Goal: Task Accomplishment & Management: Use online tool/utility

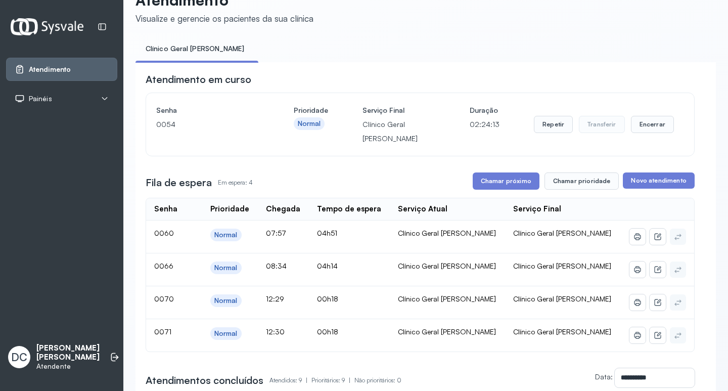
scroll to position [51, 0]
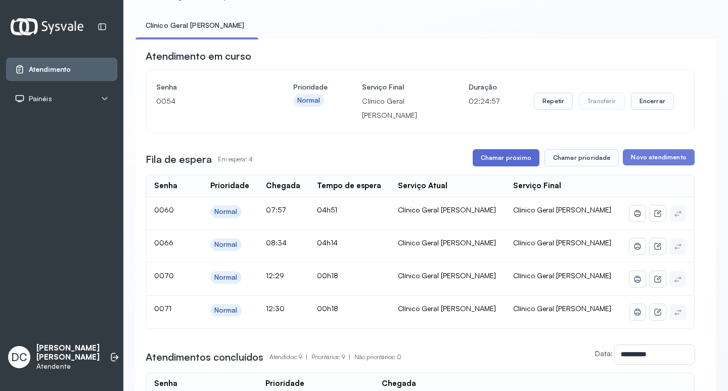
click at [515, 155] on button "Chamar próximo" at bounding box center [506, 157] width 67 height 17
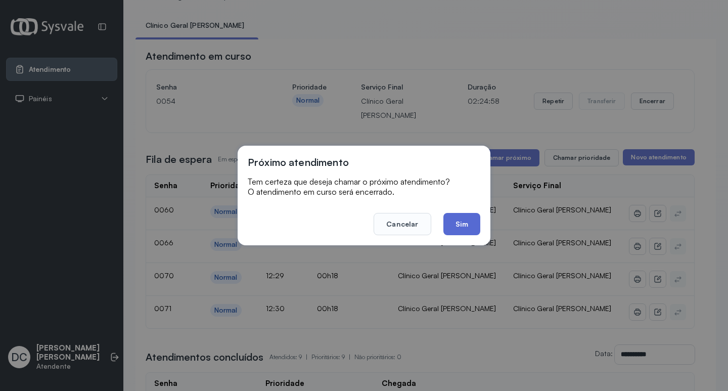
click at [468, 223] on button "Sim" at bounding box center [462, 224] width 37 height 22
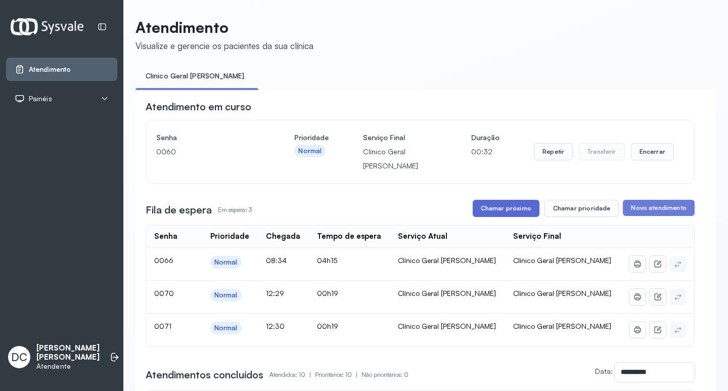
click at [490, 210] on button "Chamar próximo" at bounding box center [506, 208] width 67 height 17
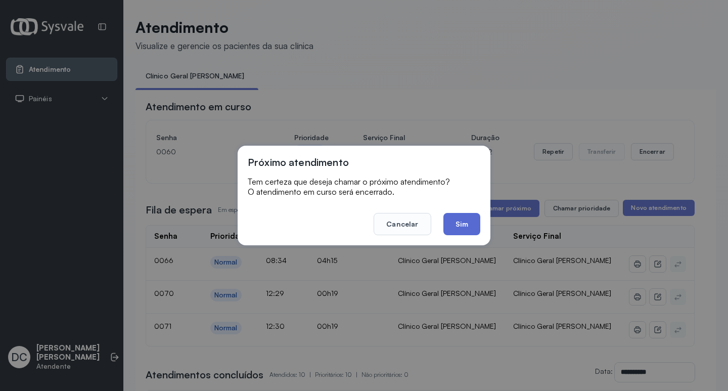
click at [465, 221] on button "Sim" at bounding box center [462, 224] width 37 height 22
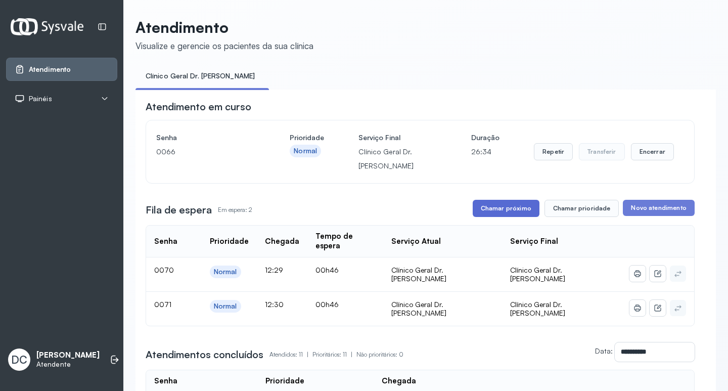
click at [488, 211] on button "Chamar próximo" at bounding box center [506, 208] width 67 height 17
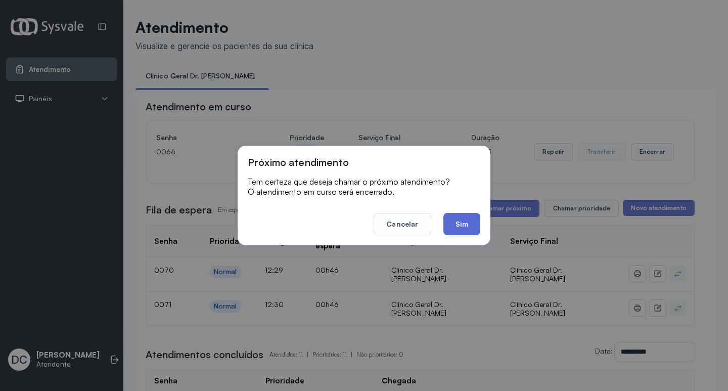
click at [454, 219] on button "Sim" at bounding box center [462, 224] width 37 height 22
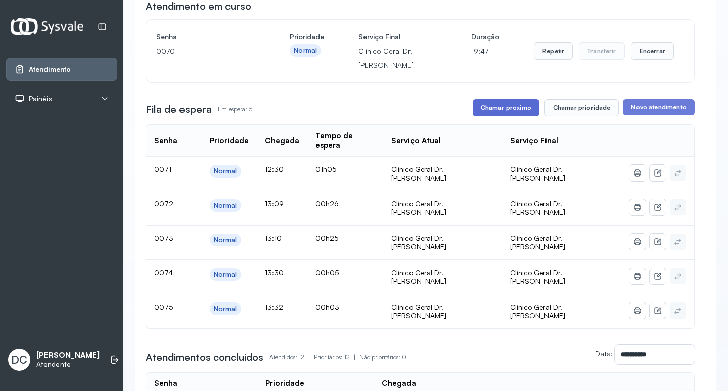
scroll to position [101, 0]
click at [501, 106] on button "Chamar próximo" at bounding box center [506, 107] width 67 height 17
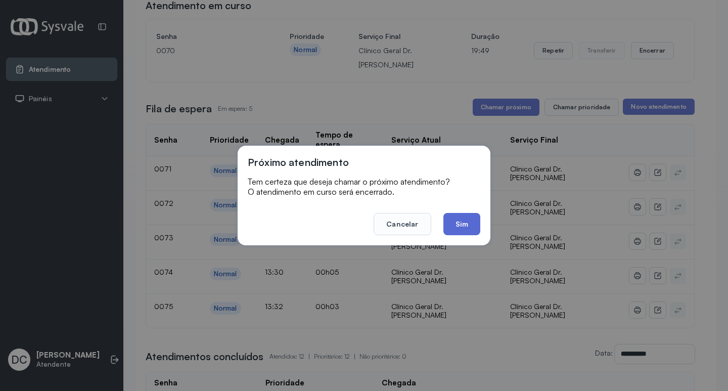
click at [469, 222] on button "Sim" at bounding box center [462, 224] width 37 height 22
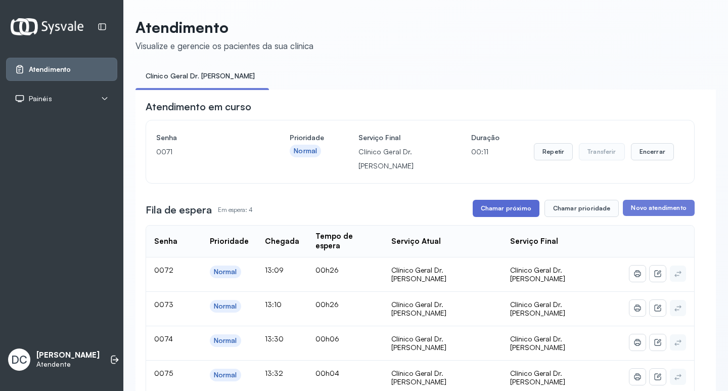
click at [501, 209] on button "Chamar próximo" at bounding box center [506, 208] width 67 height 17
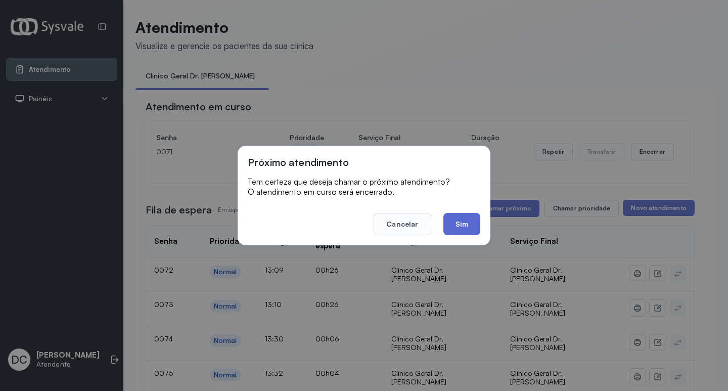
click at [462, 231] on button "Sim" at bounding box center [462, 224] width 37 height 22
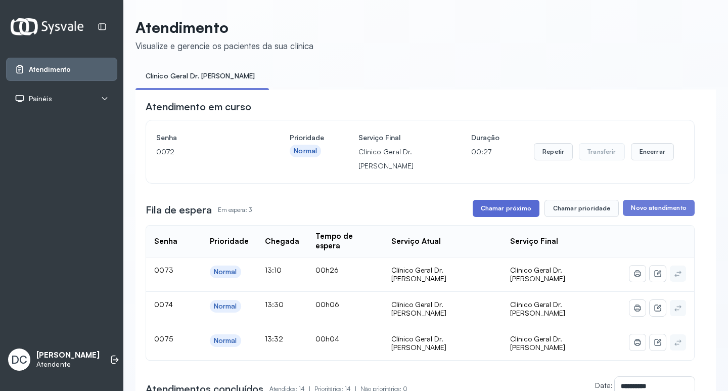
click at [488, 208] on button "Chamar próximo" at bounding box center [506, 208] width 67 height 17
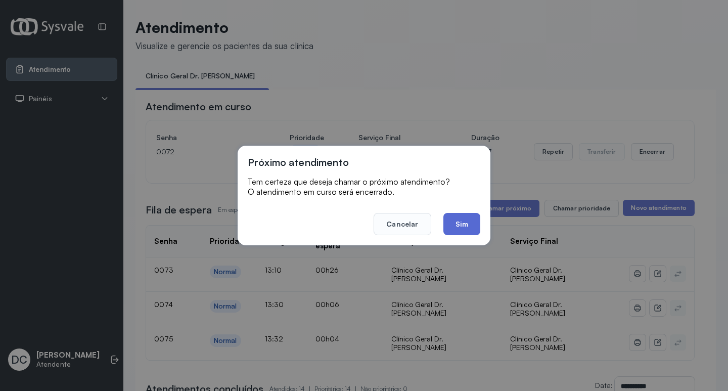
click at [459, 222] on button "Sim" at bounding box center [462, 224] width 37 height 22
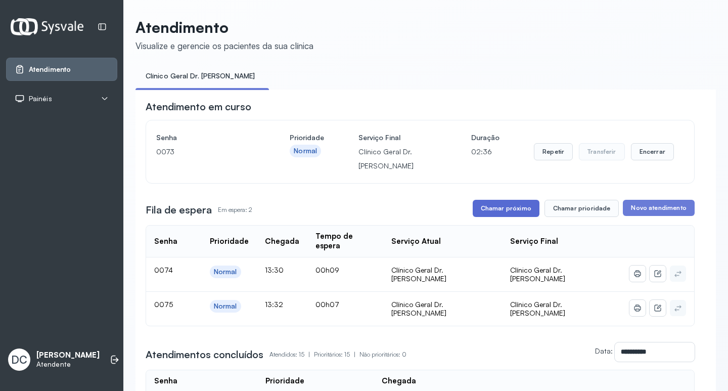
click at [530, 209] on button "Chamar próximo" at bounding box center [506, 208] width 67 height 17
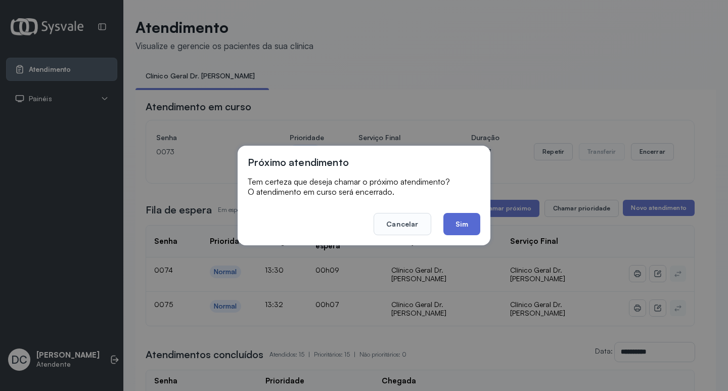
click at [478, 224] on button "Sim" at bounding box center [462, 224] width 37 height 22
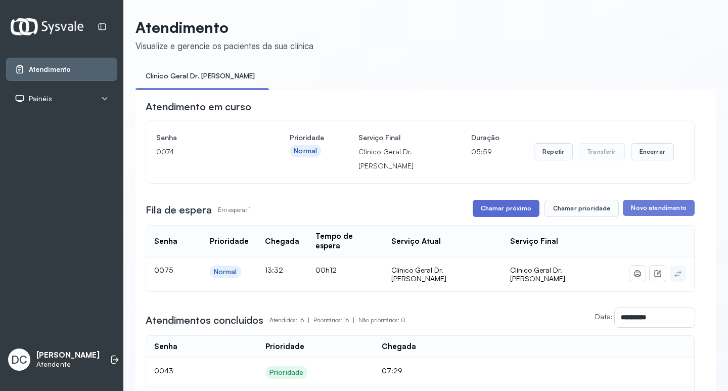
click at [511, 203] on button "Chamar próximo" at bounding box center [506, 208] width 67 height 17
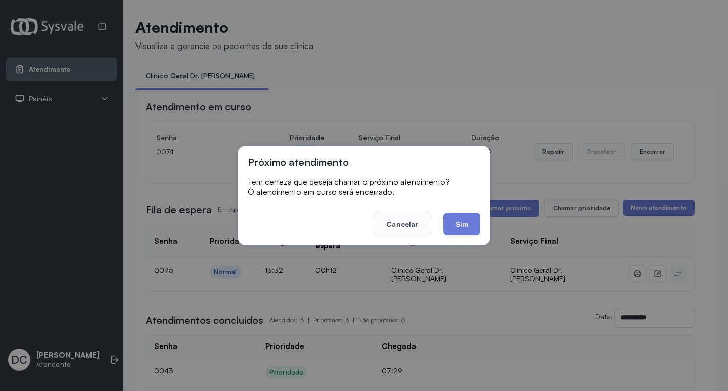
click at [463, 217] on button "Sim" at bounding box center [462, 224] width 37 height 22
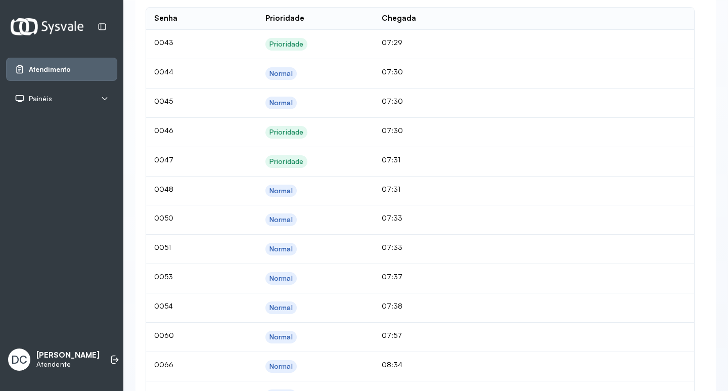
scroll to position [506, 0]
